Goal: Use online tool/utility: Utilize a website feature to perform a specific function

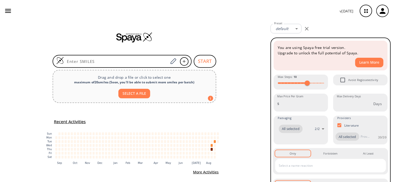
scroll to position [7, 0]
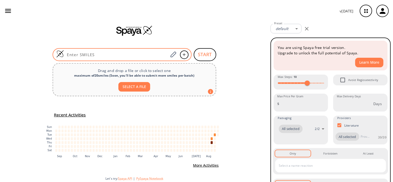
click at [130, 54] on input at bounding box center [116, 54] width 105 height 5
paste input "FC(C(N[S](=O)(C(C(F)=CC=C1)=C1F)=O)=CC=C2)=C2C3=C(C4=NC(N)=NC=C4)SC(C(C)(C(O)=O…"
type input "FC(C(N[S](=O)(C(C(F)=CC=C1)=C1F)=O)=CC=C2)=C2C3=C(C4=NC(N)=NC=C4)SC(C(C)(C(O)=O…"
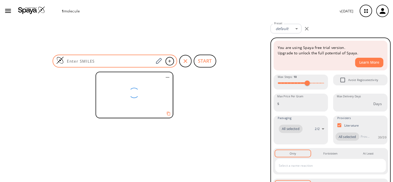
scroll to position [0, 0]
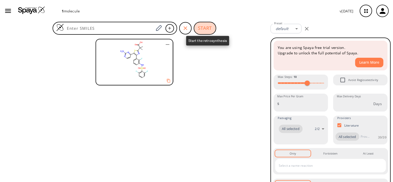
click at [203, 31] on button "START" at bounding box center [205, 28] width 23 height 13
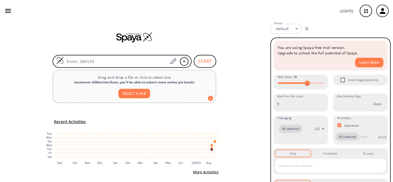
click at [126, 53] on div "START Drag and drop a file or click to select one maximum of 20 smiles ( Soon, …" at bounding box center [134, 106] width 269 height 168
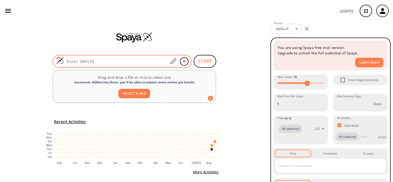
click at [125, 58] on div at bounding box center [122, 61] width 139 height 13
paste input "1613724-38-1"
type input "1613724-38-1"
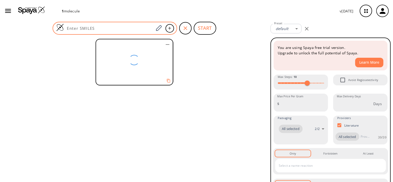
click at [126, 26] on input at bounding box center [109, 28] width 90 height 5
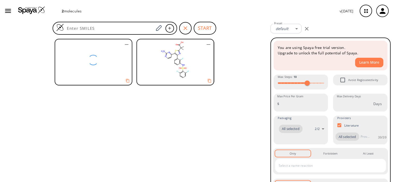
click at [127, 43] on icon "button" at bounding box center [127, 44] width 6 height 6
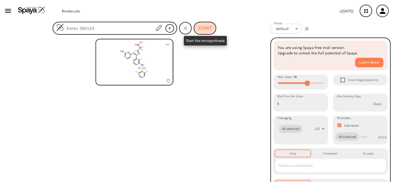
click at [201, 28] on button "START" at bounding box center [205, 28] width 23 height 13
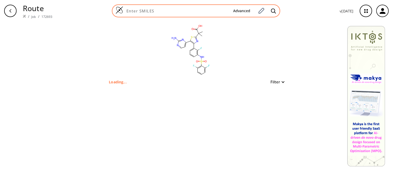
click at [170, 9] on input at bounding box center [176, 10] width 106 height 5
paste input "FC(C(N[S](=O)(C(C(F)=CC=C1)=C1F)=O)=CC=C2)=C2C3=C(C4=NC(N)=NC=C4)SC(C(C(O)=O)CO…"
type input "FC(C(N[S](=O)(C(C(F)=CC=C1)=C1F)=O)=CC=C2)=C2C3=C(C4=NC(N)=NC=C4)SC(C(C(O)=O)CO…"
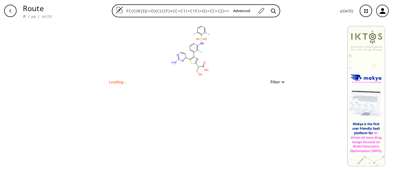
type input "FC1=C(C2N=C(C(CO)C(=O)O)SC=2C2C=CN=C(N)N=2)C=CC=C1NS(=O)(C1=C(F)C=CC=C1F)=O"
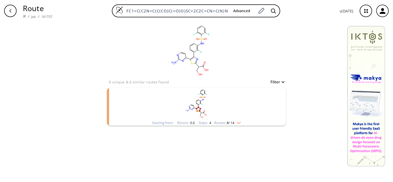
click at [183, 105] on rect "clusters" at bounding box center [196, 104] width 135 height 32
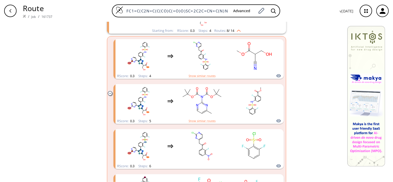
scroll to position [86, 0]
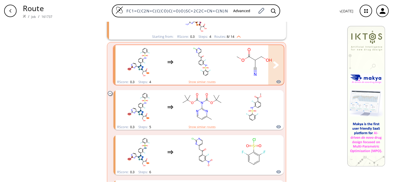
click at [166, 65] on div "clusters" at bounding box center [248, 62] width 265 height 34
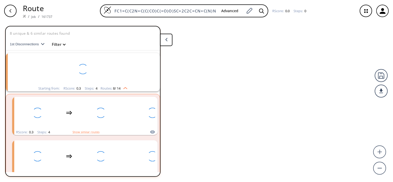
scroll to position [11, 0]
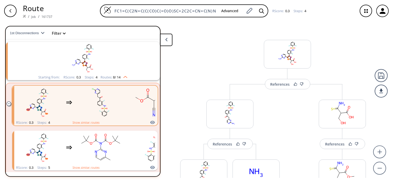
click at [169, 39] on button at bounding box center [166, 40] width 12 height 12
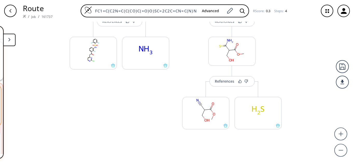
scroll to position [134, 0]
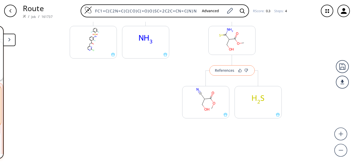
click at [221, 70] on div "References" at bounding box center [224, 70] width 19 height 3
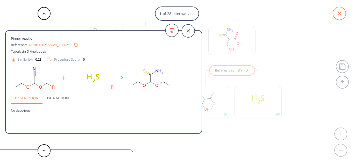
click at [339, 13] on icon at bounding box center [339, 13] width 13 height 13
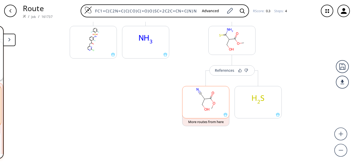
click at [208, 103] on rect at bounding box center [206, 99] width 47 height 26
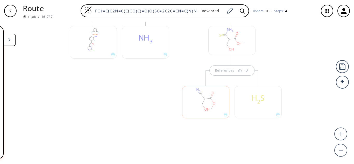
click at [8, 38] on button at bounding box center [9, 40] width 12 height 12
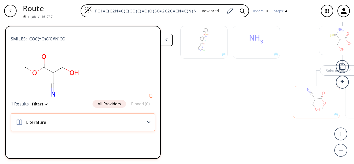
click at [61, 115] on div "Literature" at bounding box center [83, 122] width 144 height 18
click at [68, 119] on div "Literature" at bounding box center [83, 122] width 144 height 18
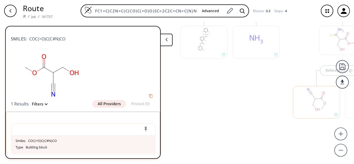
click at [166, 41] on icon at bounding box center [166, 40] width 2 height 4
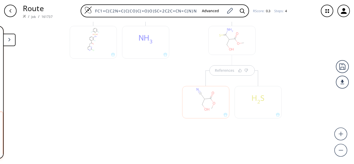
click at [8, 13] on div "button" at bounding box center [10, 11] width 12 height 12
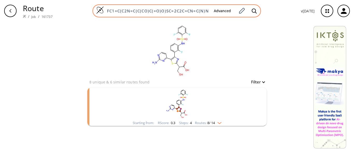
click at [195, 10] on input "FC1=C(C2N=C(C(CO)C(=O)O)SC=2C2C=CN=C(N)N=2)C=CC=C1NS(=O)(C1=C(F)C=CC=C1F)=O" at bounding box center [157, 10] width 106 height 5
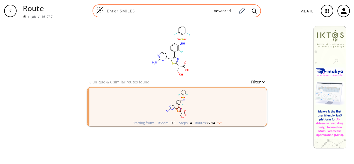
paste input "OC1C(C2=CC=C(Cl)C=C2)=C(CN3CCNCC3)CCC1(C)C"
type input "OC1C(C2=CC=C(Cl)C=C2)=C(CN3CCNCC3)CCC1(C)C"
